Goal: Information Seeking & Learning: Learn about a topic

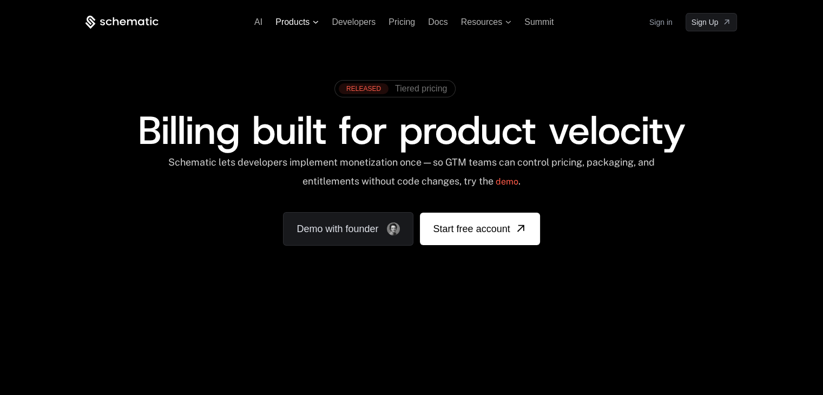
click at [310, 26] on span "Products" at bounding box center [296, 22] width 43 height 10
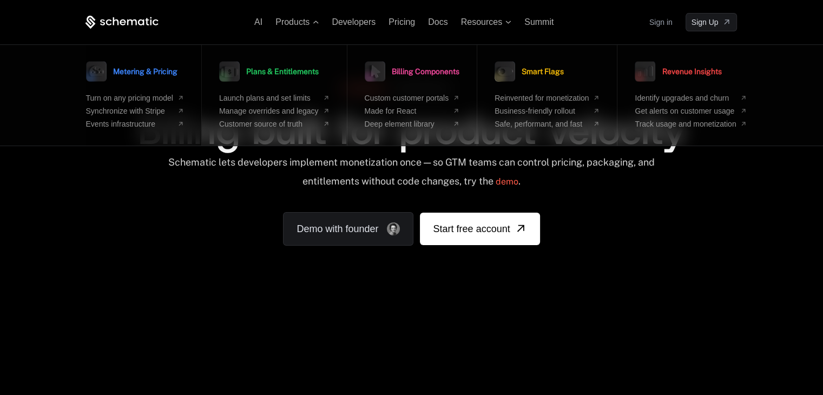
click at [155, 72] on span "Metering & Pricing" at bounding box center [145, 72] width 64 height 8
click at [157, 100] on span "Turn on any pricing model" at bounding box center [129, 98] width 87 height 9
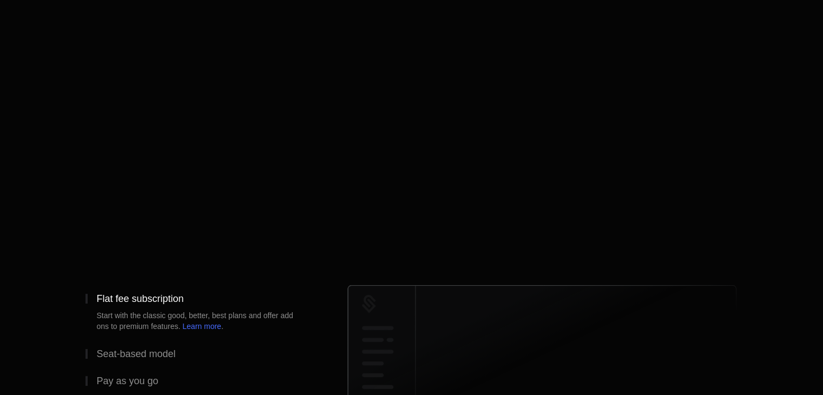
click at [120, 94] on div "Turn on any pricing model especially usage-based" at bounding box center [411, 173] width 652 height 180
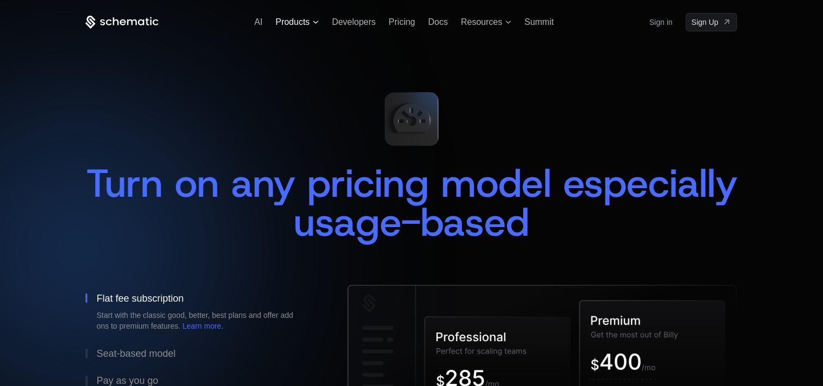
click at [284, 22] on span "Products" at bounding box center [292, 22] width 34 height 10
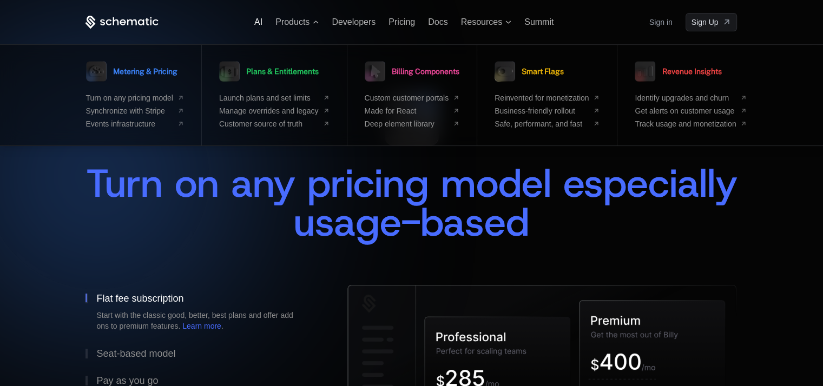
click at [257, 25] on span "AI" at bounding box center [258, 21] width 8 height 9
